Goal: Task Accomplishment & Management: Complete application form

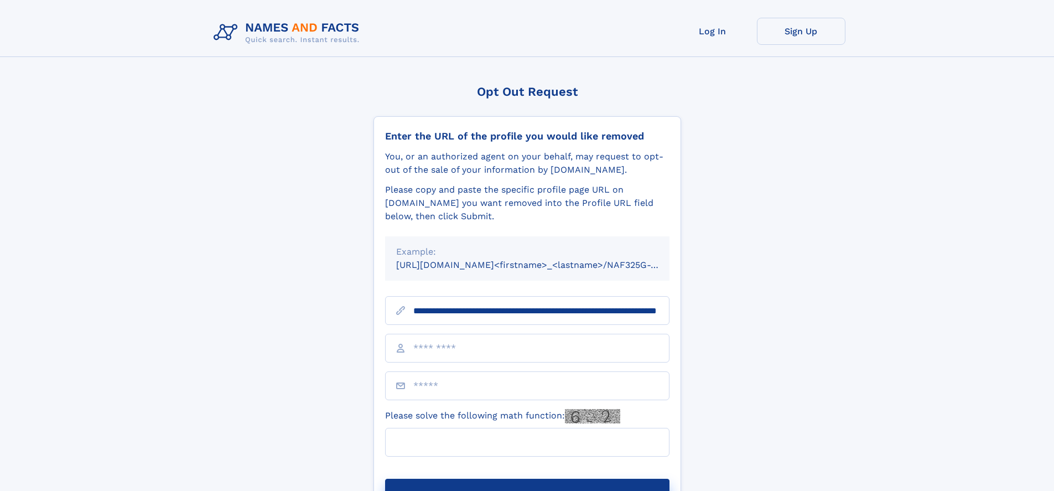
scroll to position [0, 106]
type input "**********"
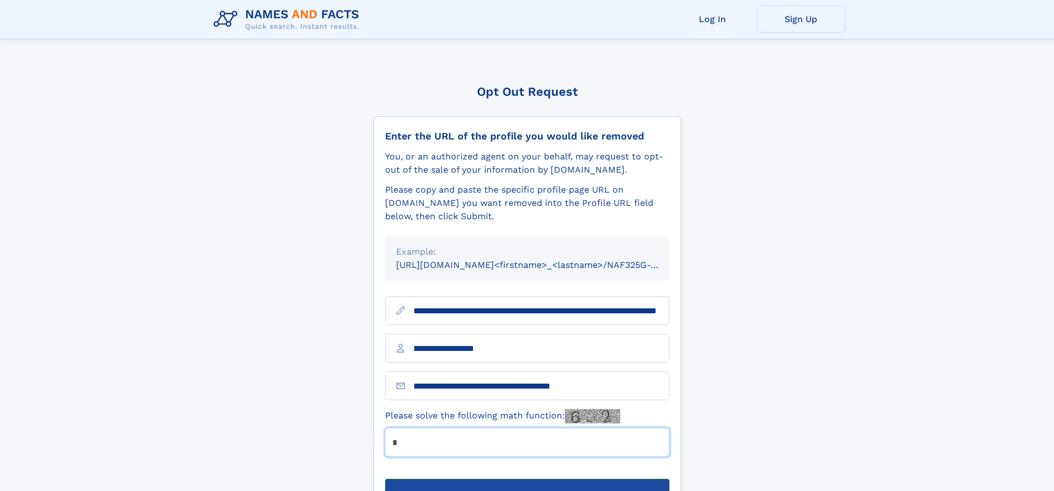
type input "*"
click at [527, 479] on button "Submit Opt Out Request" at bounding box center [527, 496] width 284 height 35
